Goal: Check status: Check status

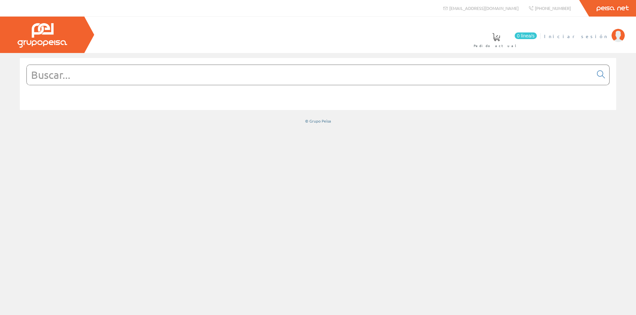
click at [585, 36] on span "Iniciar sesión" at bounding box center [577, 36] width 64 height 7
click at [594, 38] on font "[PERSON_NAME]" at bounding box center [578, 36] width 61 height 6
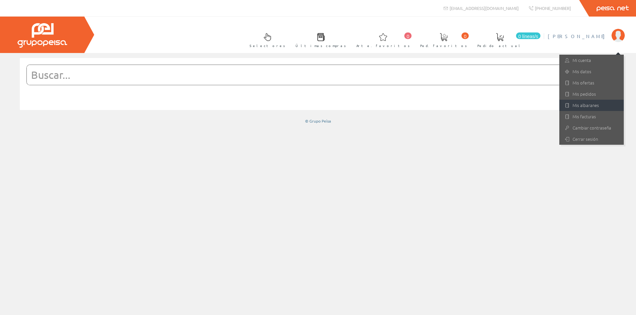
click at [579, 107] on font "Mis albaranes" at bounding box center [586, 105] width 26 height 6
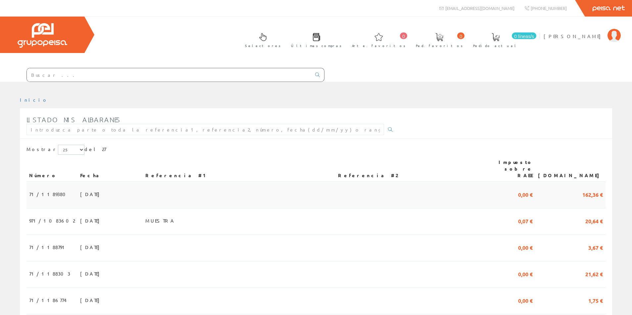
click at [58, 190] on td "71/1189380" at bounding box center [51, 195] width 51 height 26
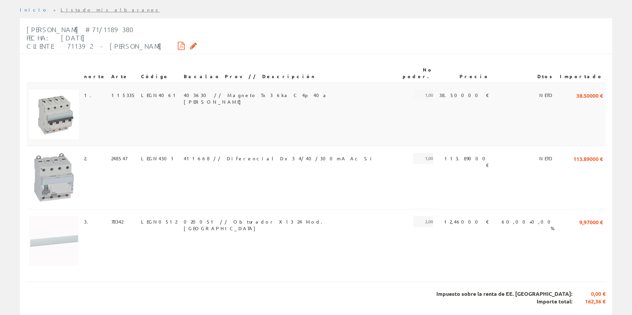
scroll to position [99, 0]
